Goal: Check status: Check status

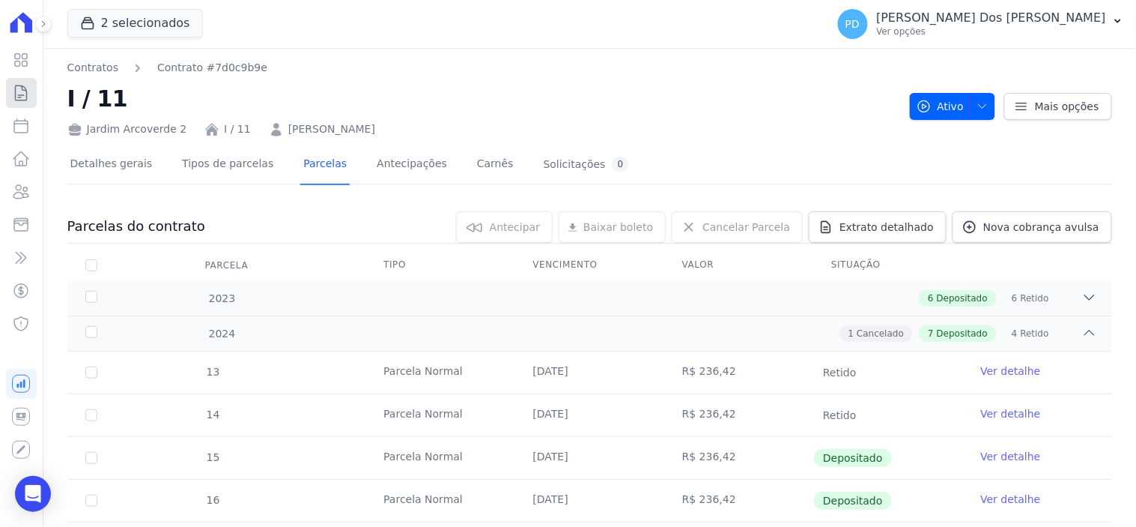
click at [16, 94] on icon at bounding box center [21, 93] width 18 height 18
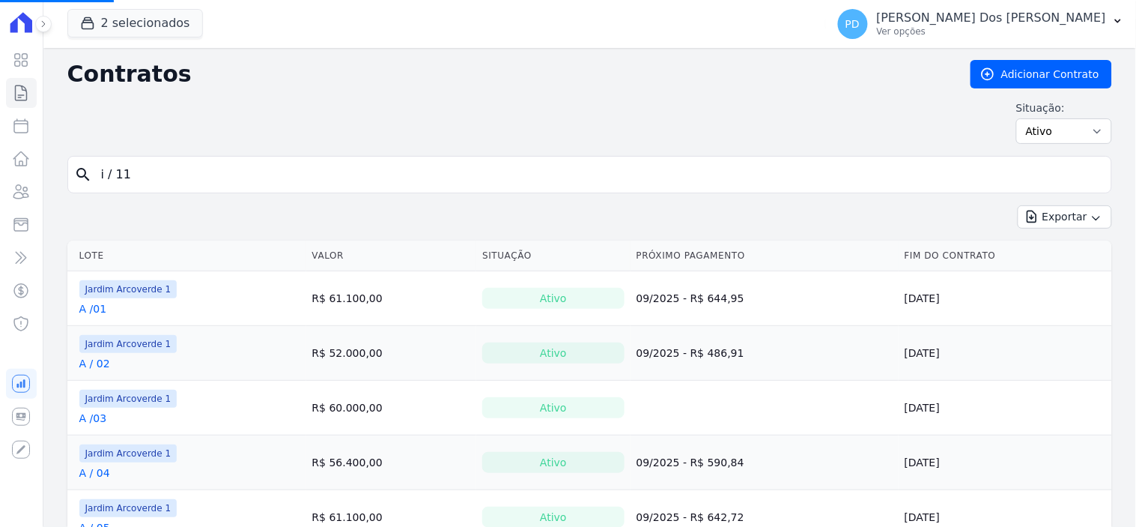
click at [203, 175] on input "i / 11" at bounding box center [599, 175] width 1014 height 30
click at [132, 181] on input "search" at bounding box center [599, 175] width 1014 height 30
type input "a / 12"
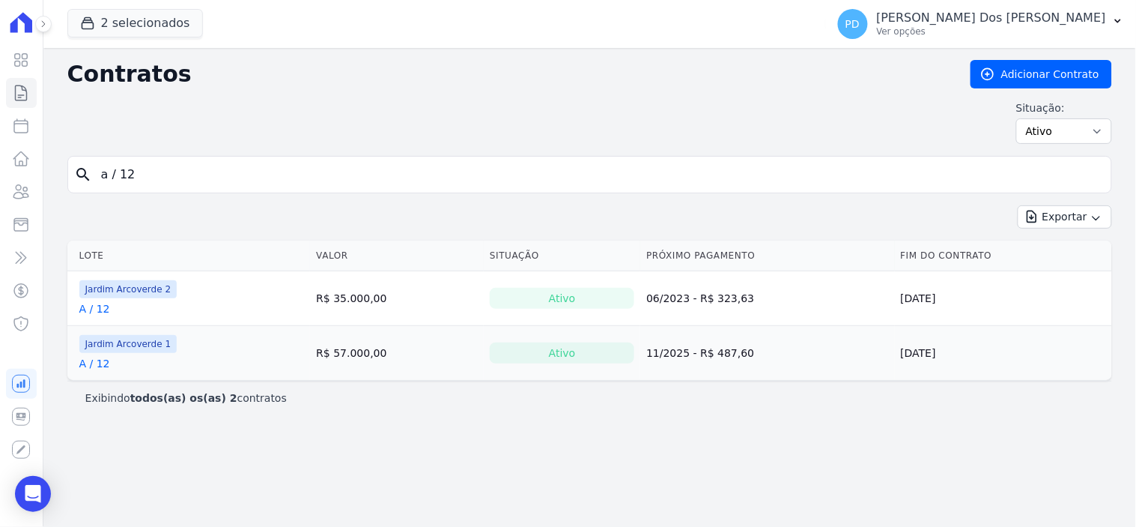
click at [93, 305] on link "A / 12" at bounding box center [94, 308] width 31 height 15
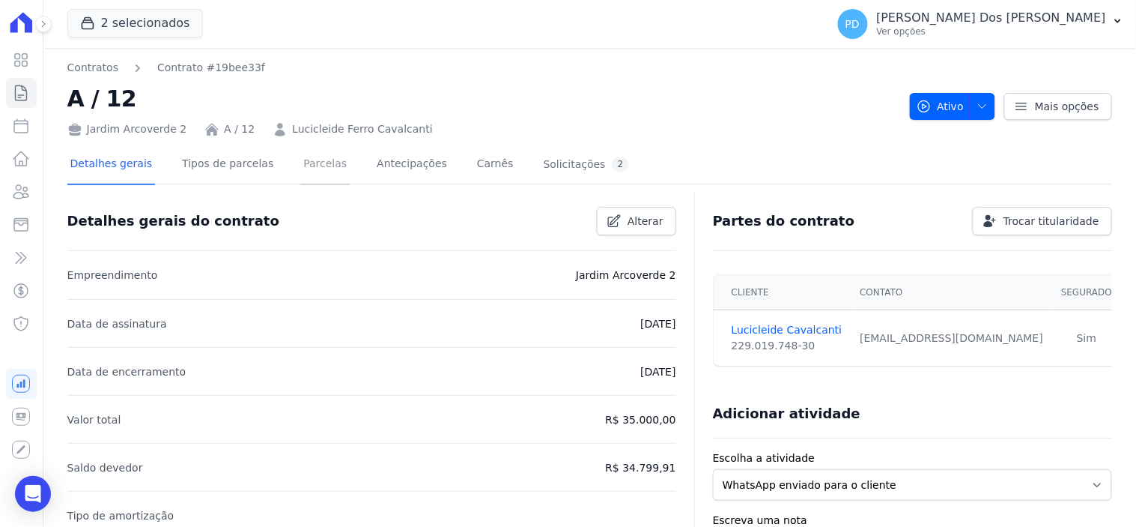
click at [300, 156] on link "Parcelas" at bounding box center [324, 165] width 49 height 40
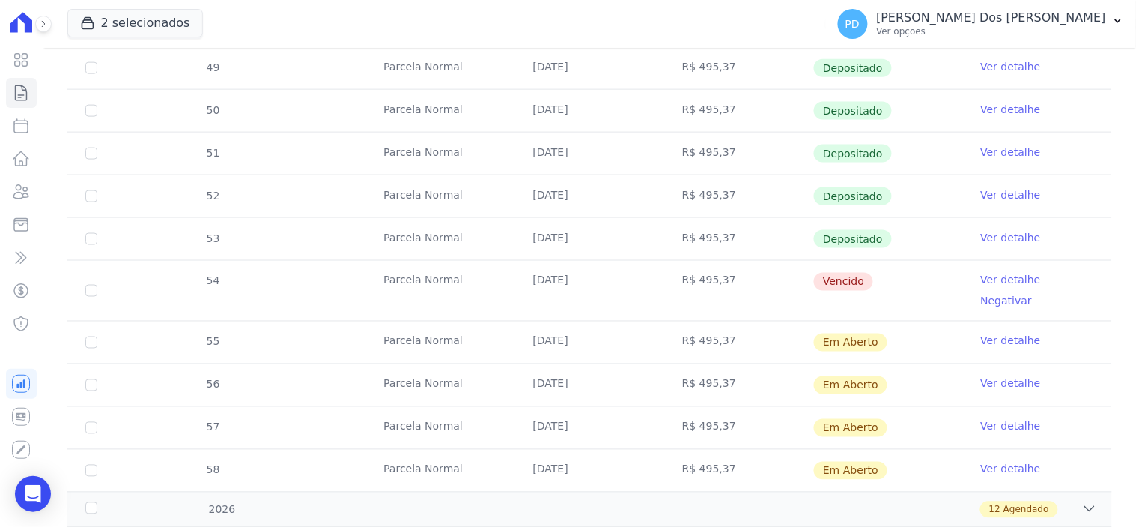
scroll to position [499, 0]
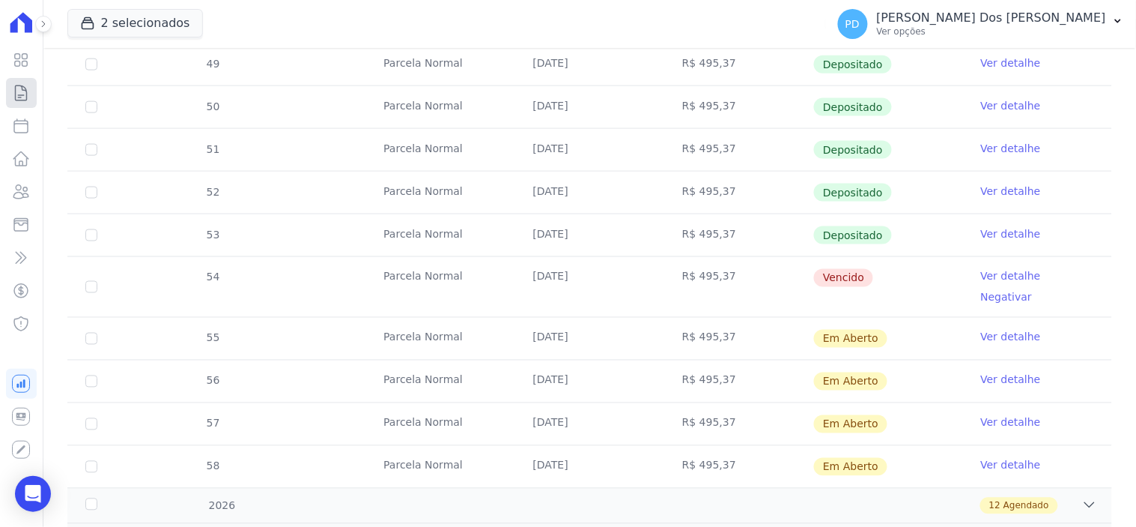
click at [18, 90] on icon at bounding box center [21, 93] width 18 height 18
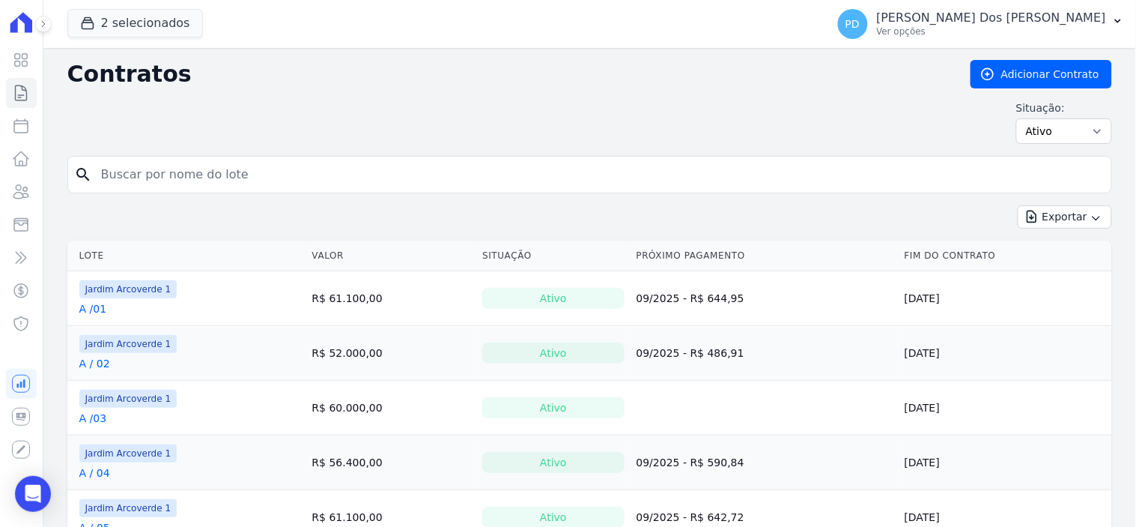
click at [248, 175] on input "search" at bounding box center [599, 175] width 1014 height 30
type input "h / 02"
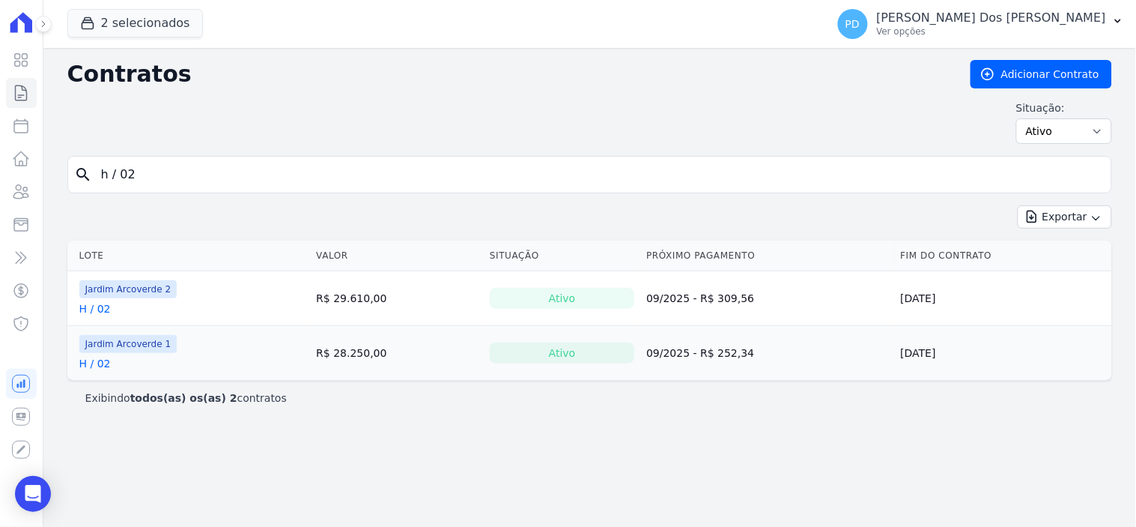
click at [106, 312] on link "H / 02" at bounding box center [94, 308] width 31 height 15
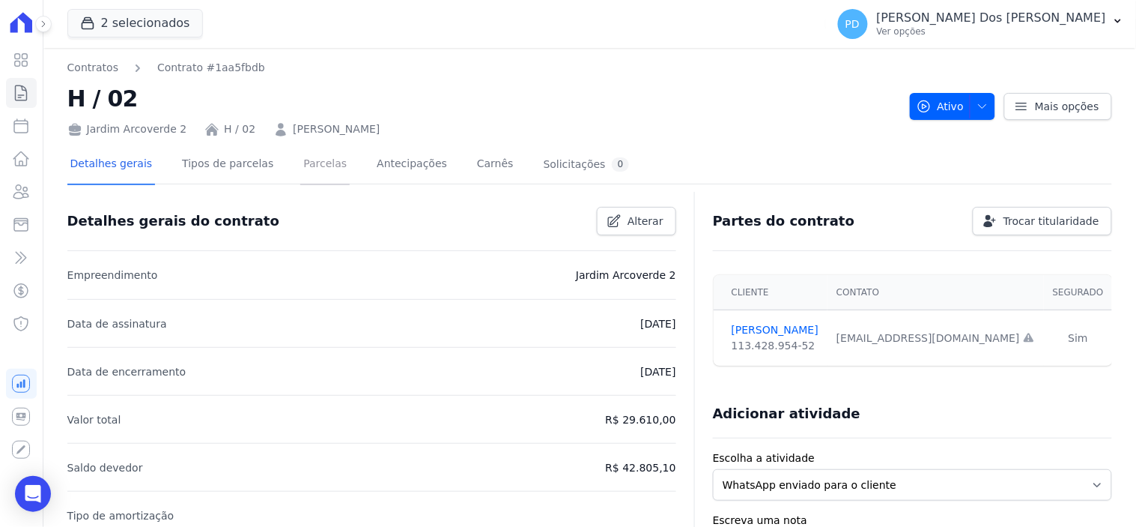
click at [300, 169] on link "Parcelas" at bounding box center [324, 165] width 49 height 40
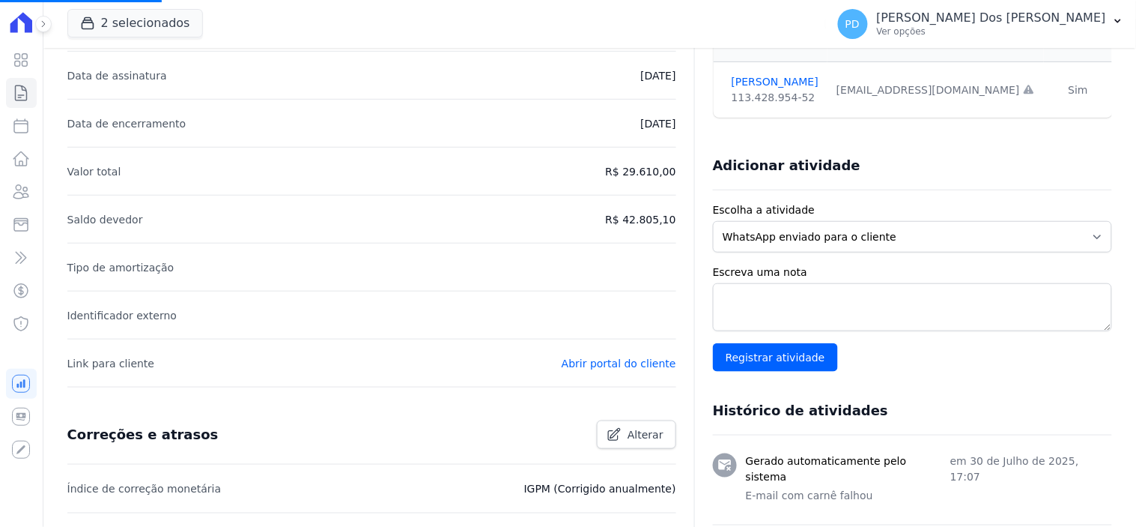
scroll to position [249, 0]
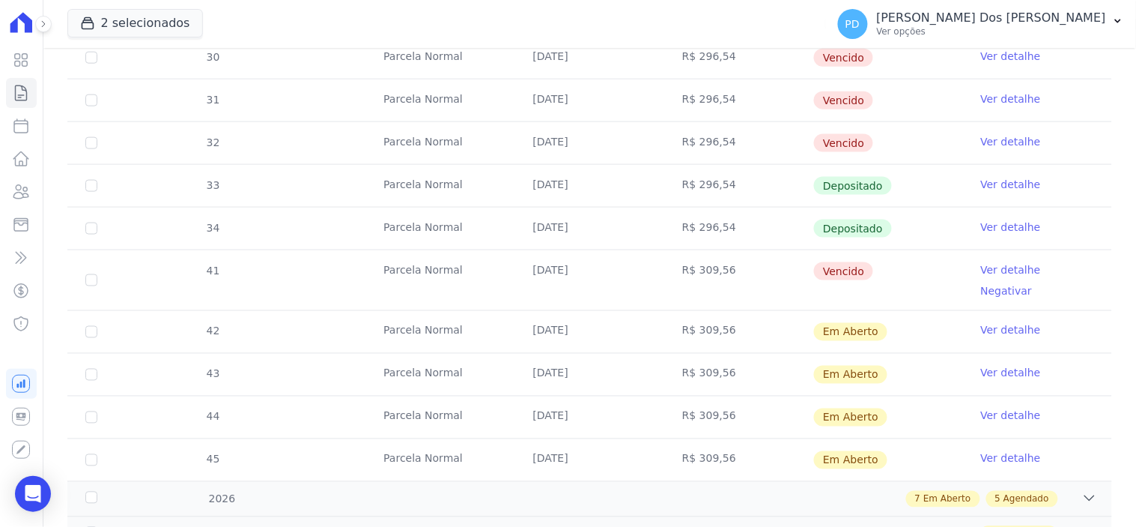
scroll to position [499, 0]
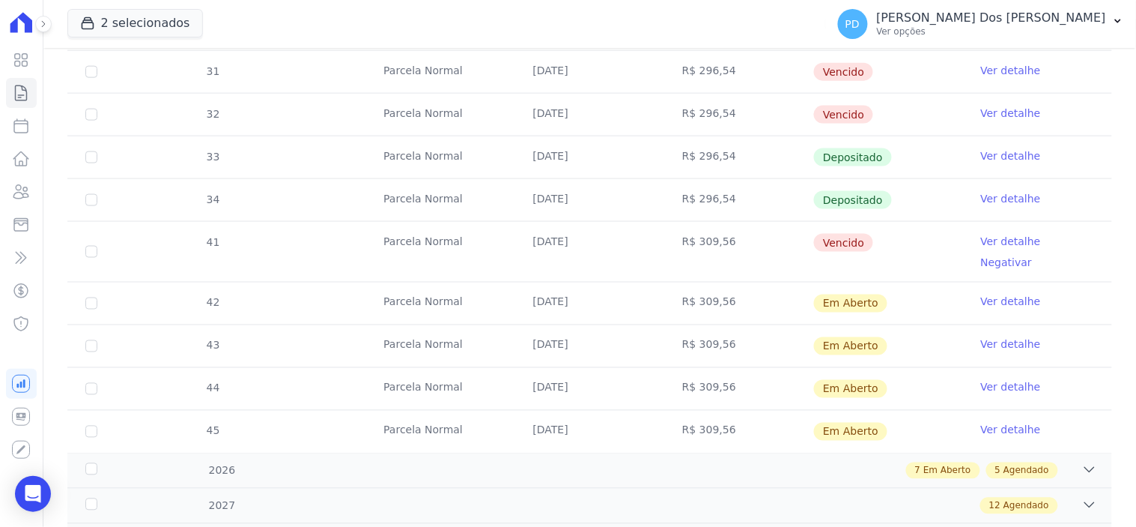
drag, startPoint x: 533, startPoint y: 236, endPoint x: 873, endPoint y: 233, distance: 340.9
click at [873, 233] on tr "41 [GEOGRAPHIC_DATA] [DATE] R$ 309,56 [GEOGRAPHIC_DATA] Ver detalhe Negativar" at bounding box center [589, 251] width 1045 height 61
